Goal: Check status: Check status

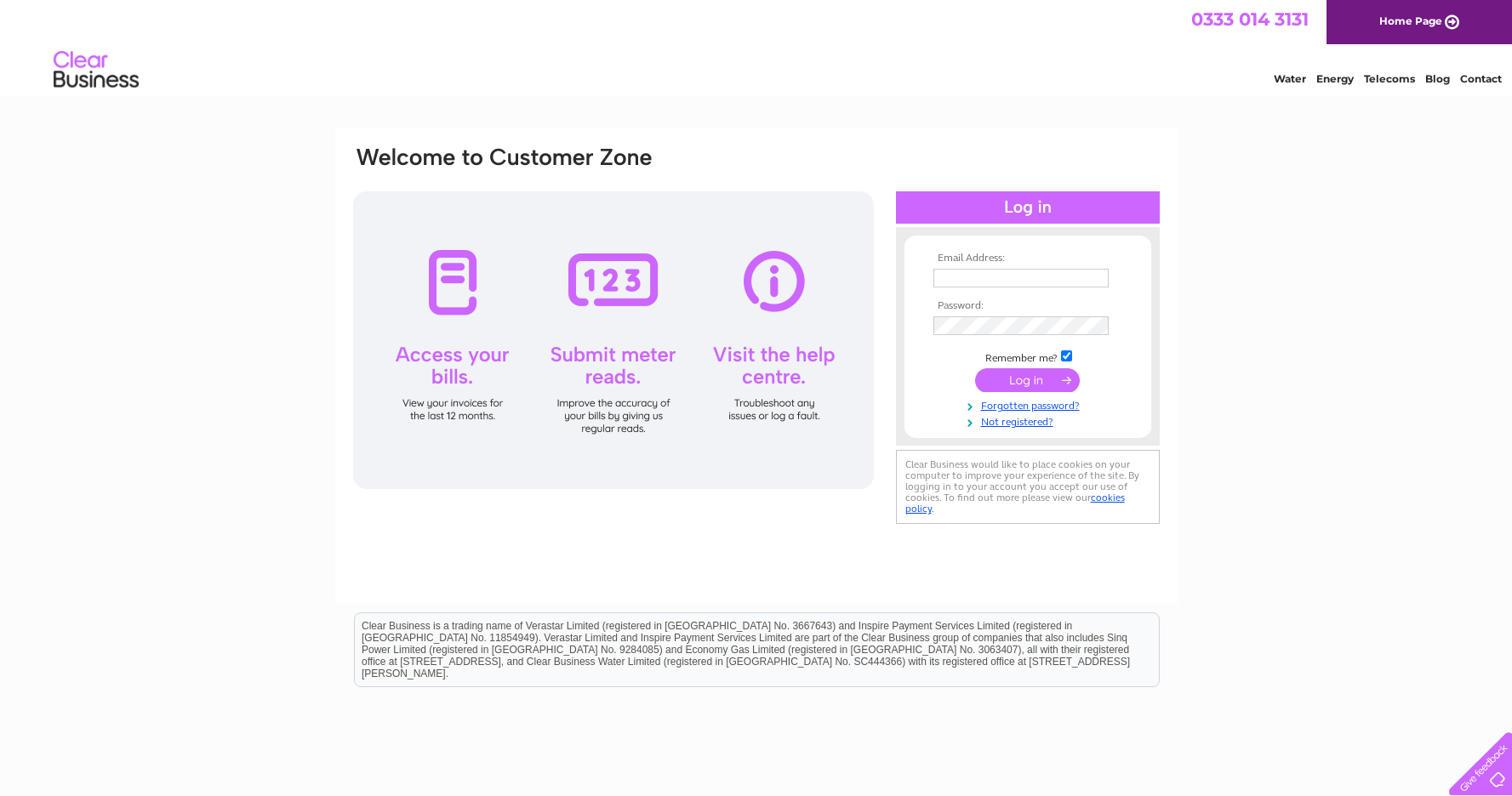
click at [1013, 281] on input "text" at bounding box center [1021, 278] width 175 height 19
type input "[PERSON_NAME][EMAIL_ADDRESS][DOMAIN_NAME]"
click at [1035, 378] on input "submit" at bounding box center [1026, 380] width 105 height 24
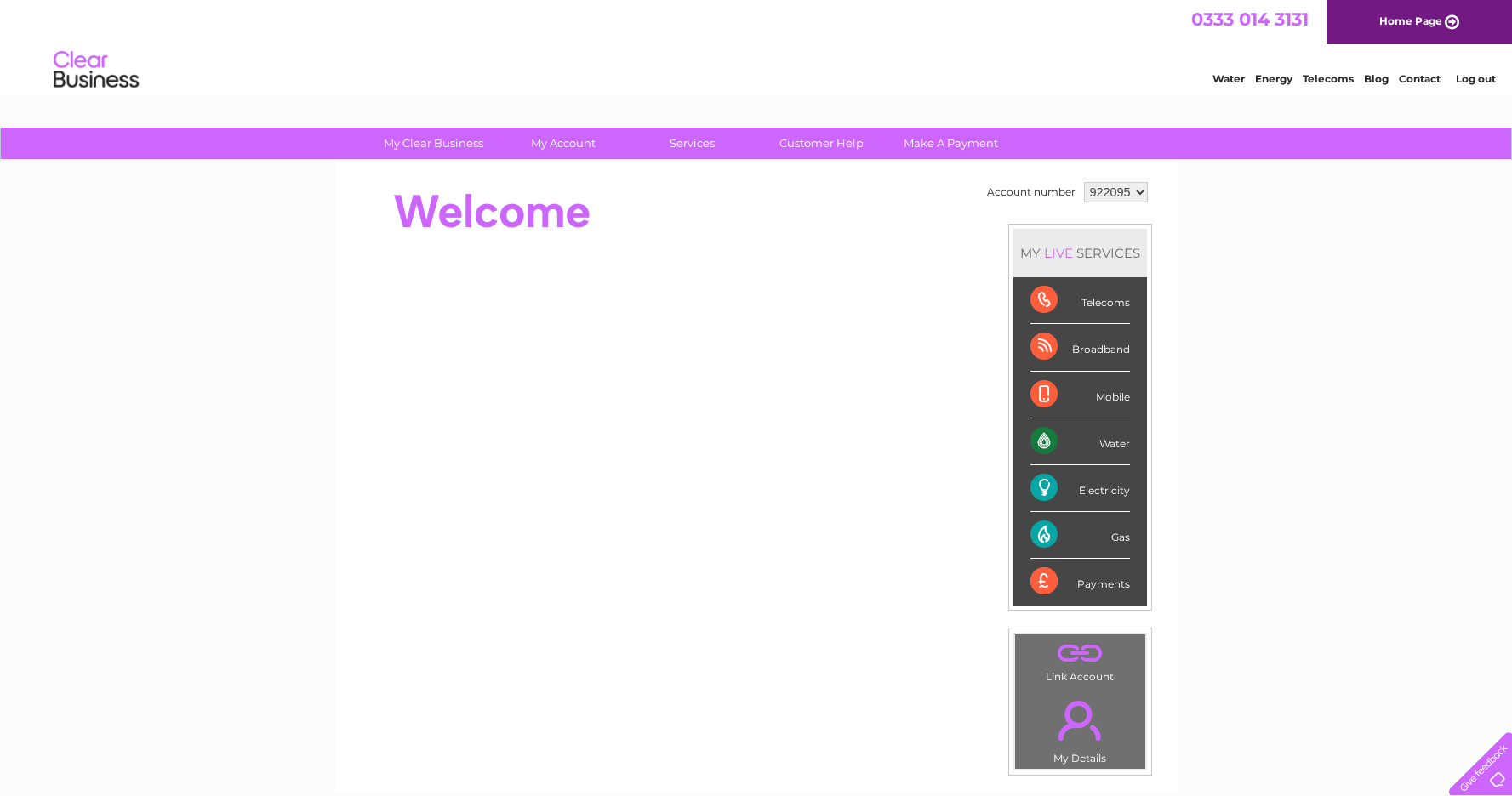
click at [1117, 191] on select "922095" at bounding box center [1116, 192] width 64 height 20
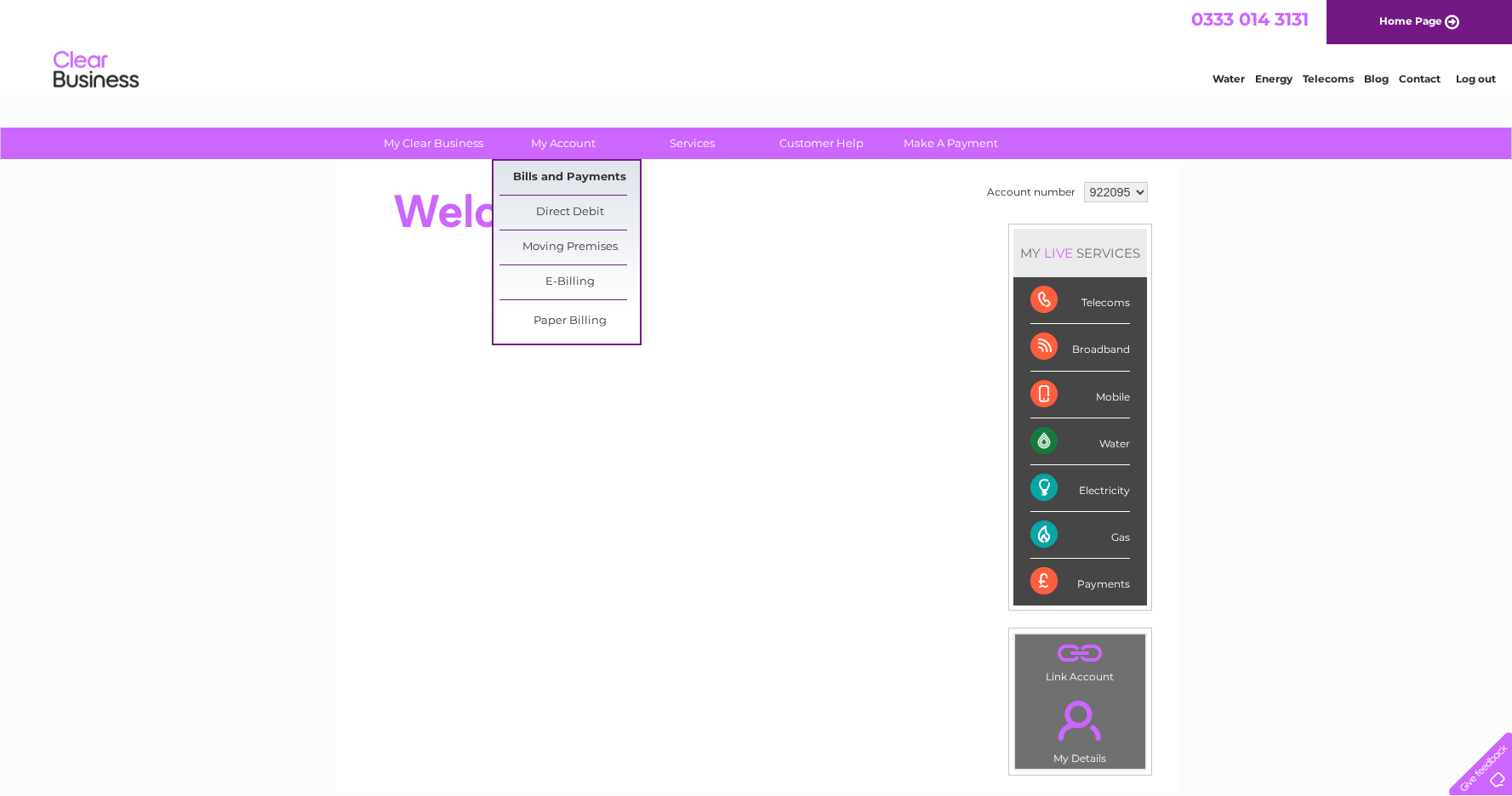
click at [569, 179] on link "Bills and Payments" at bounding box center [569, 177] width 140 height 34
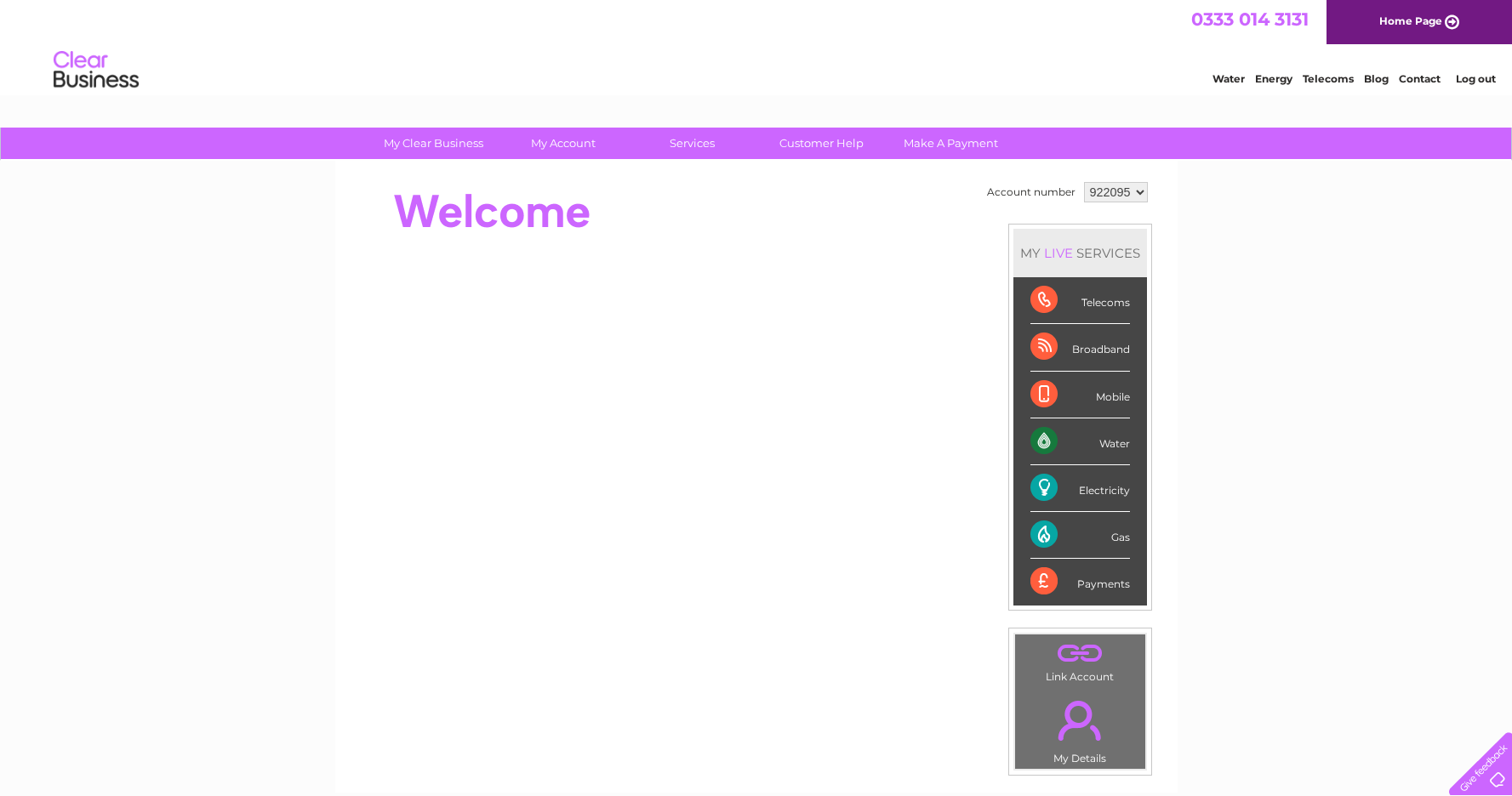
scroll to position [5, 0]
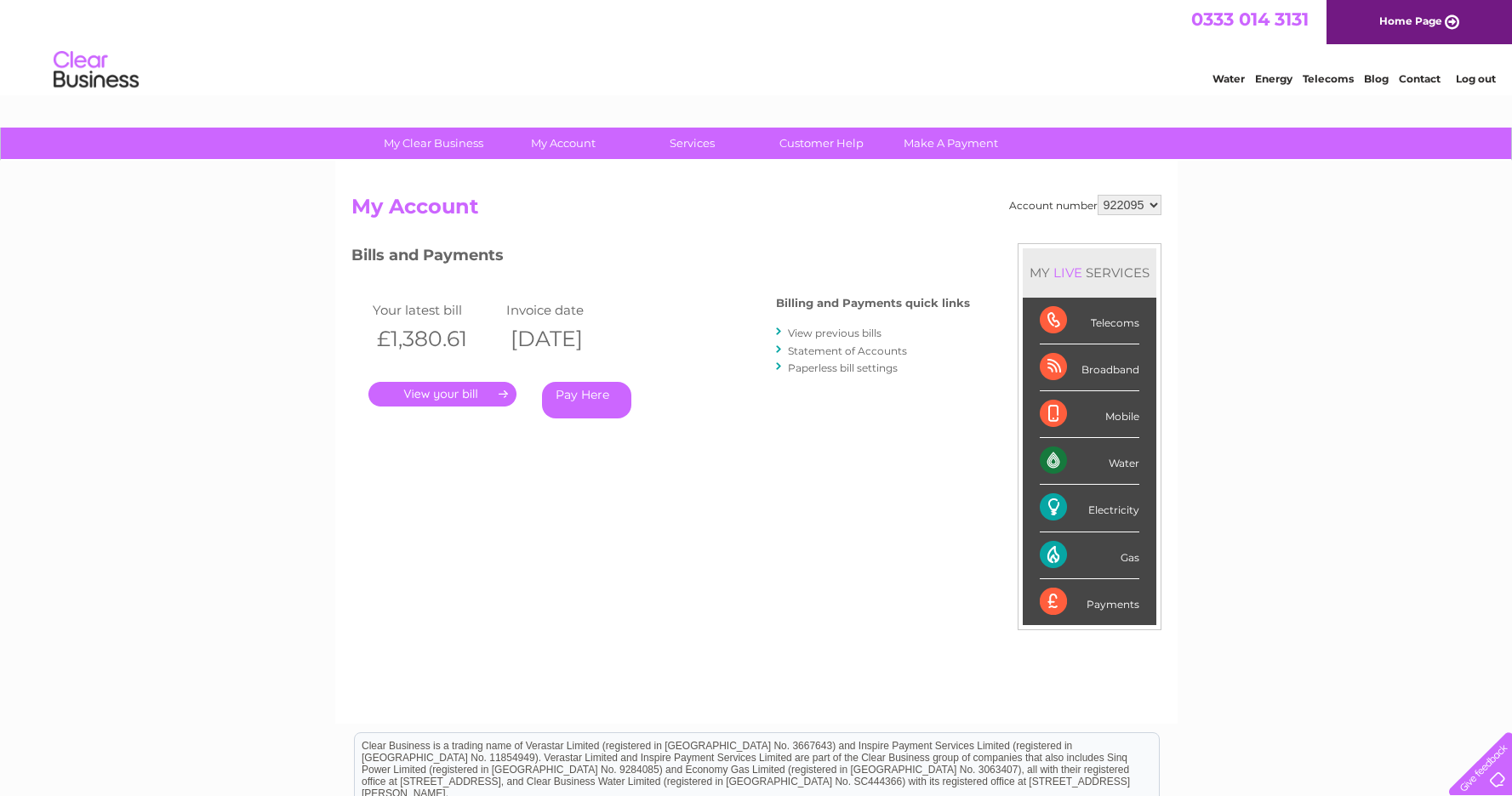
click at [466, 391] on link "." at bounding box center [442, 393] width 148 height 25
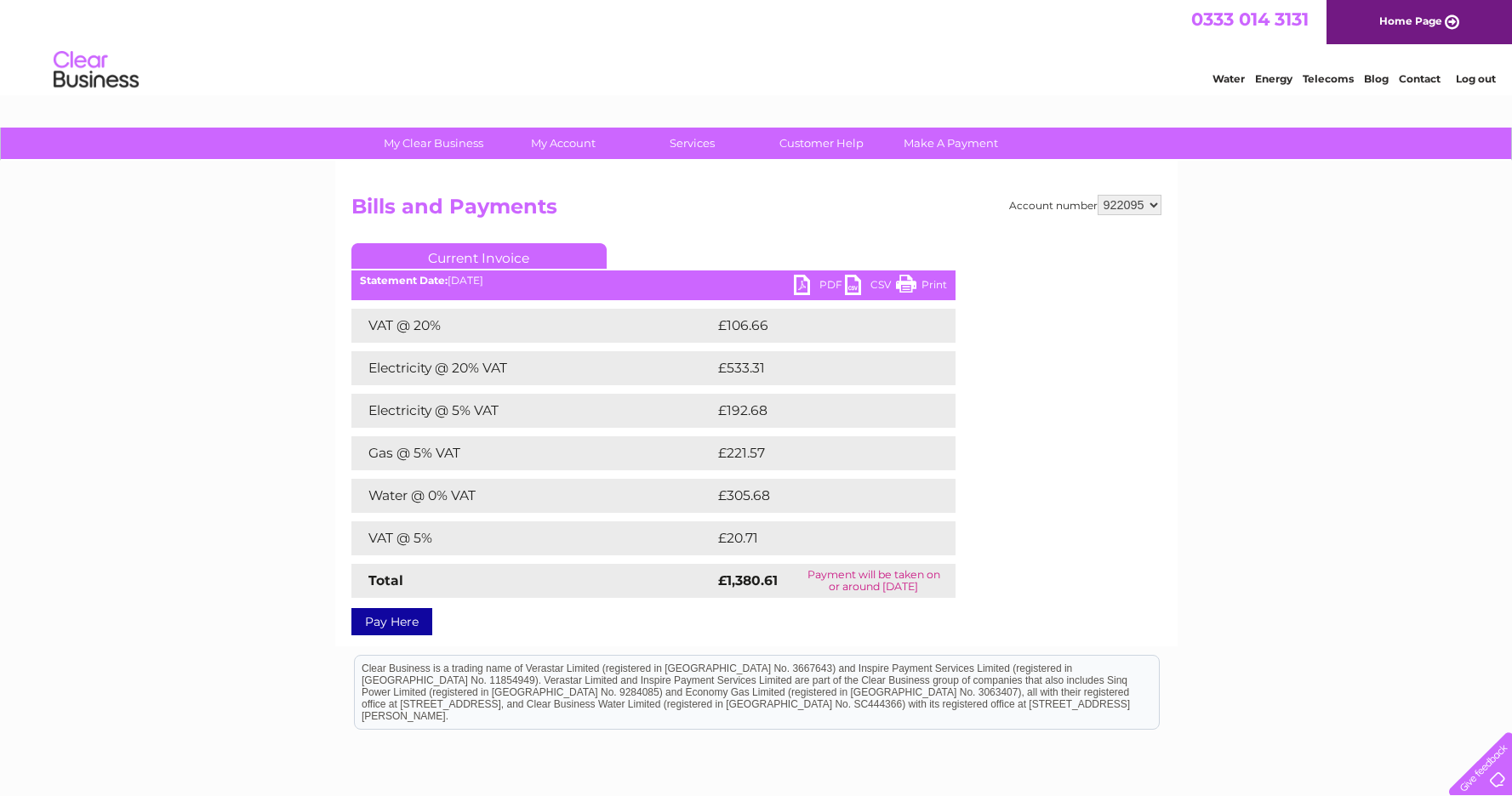
click at [809, 287] on link "PDF" at bounding box center [819, 286] width 51 height 25
